Goal: Book appointment/travel/reservation

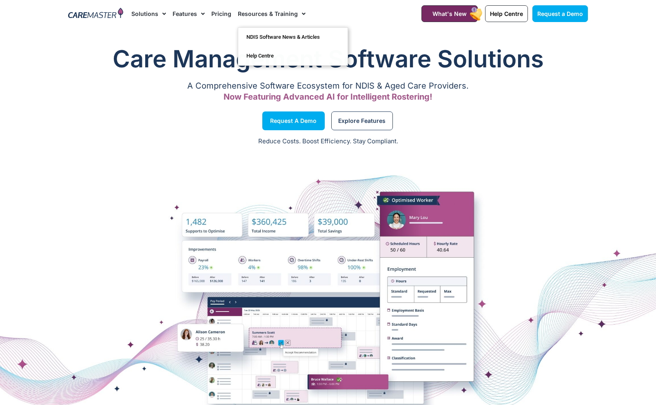
click at [218, 11] on link "Pricing" at bounding box center [221, 13] width 20 height 27
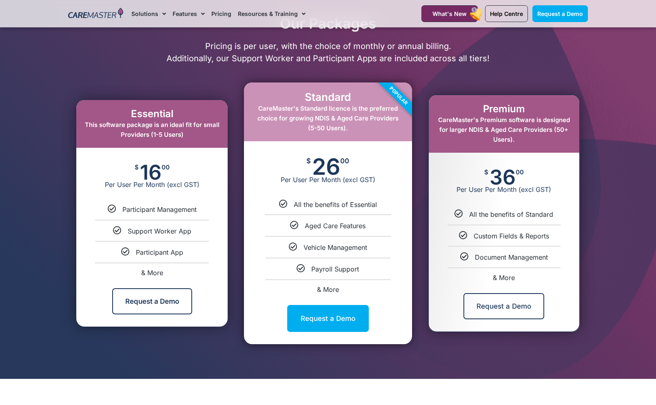
scroll to position [392, 0]
